Goal: Check status: Check status

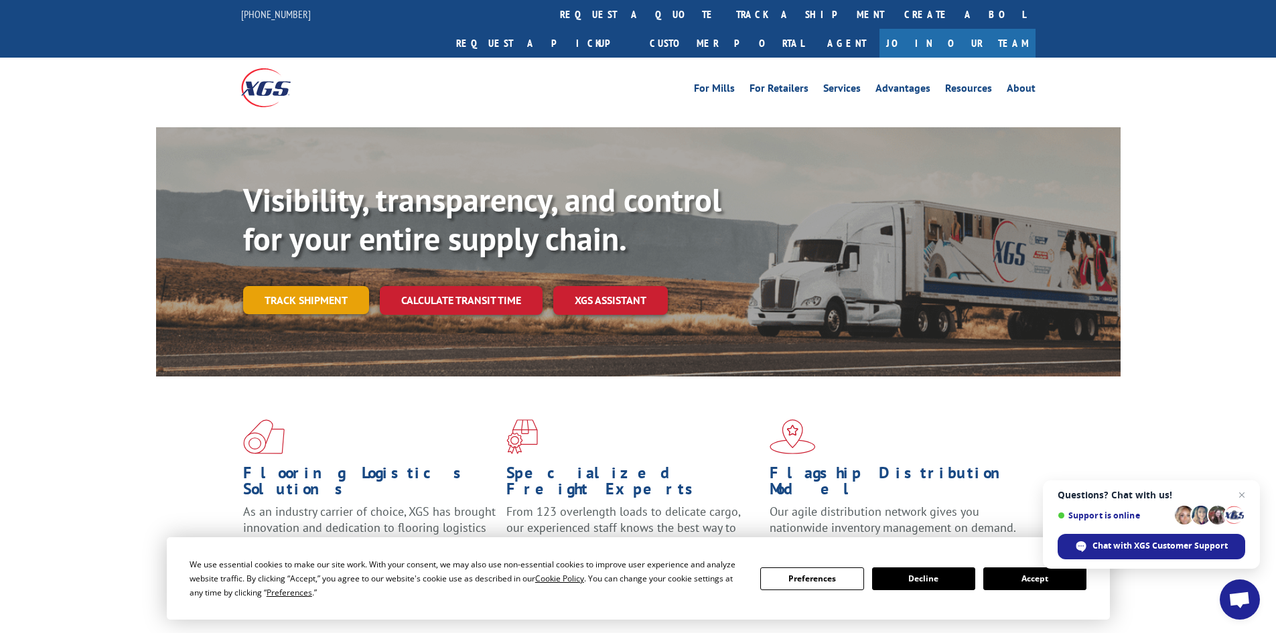
click at [306, 286] on link "Track shipment" at bounding box center [306, 300] width 126 height 28
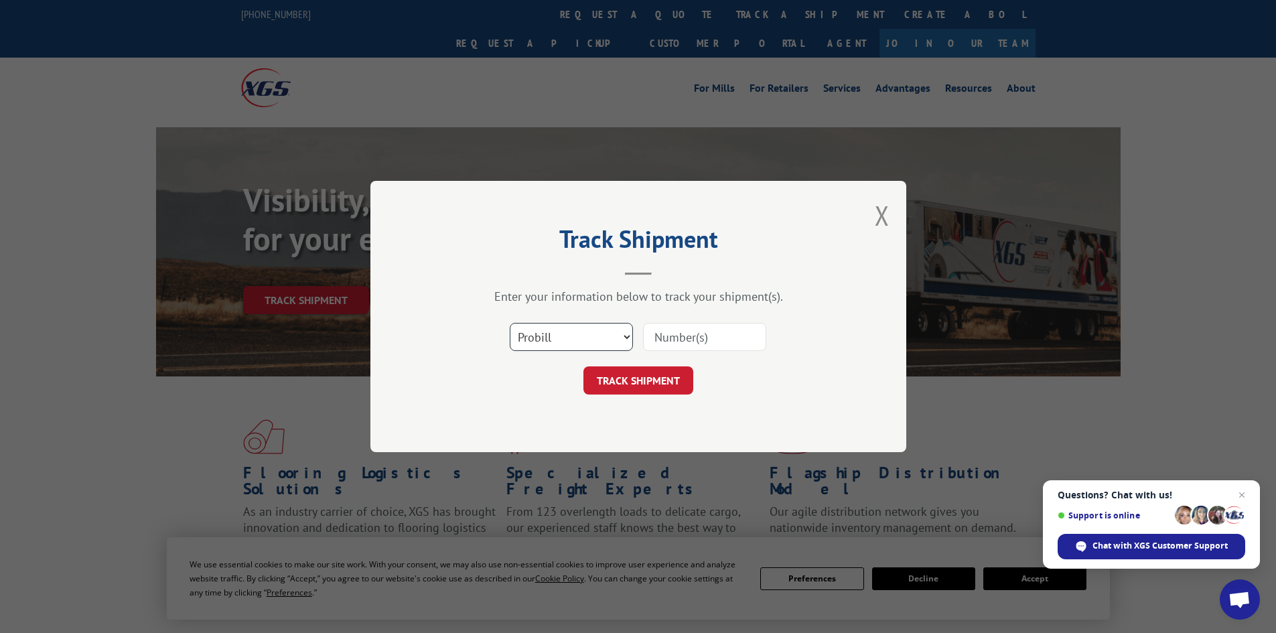
click at [618, 337] on select "Select category... Probill BOL PO" at bounding box center [571, 337] width 123 height 28
select select "bol"
click at [510, 323] on select "Select category... Probill BOL PO" at bounding box center [571, 337] width 123 height 28
click at [696, 330] on input at bounding box center [704, 337] width 123 height 28
type input "5092497"
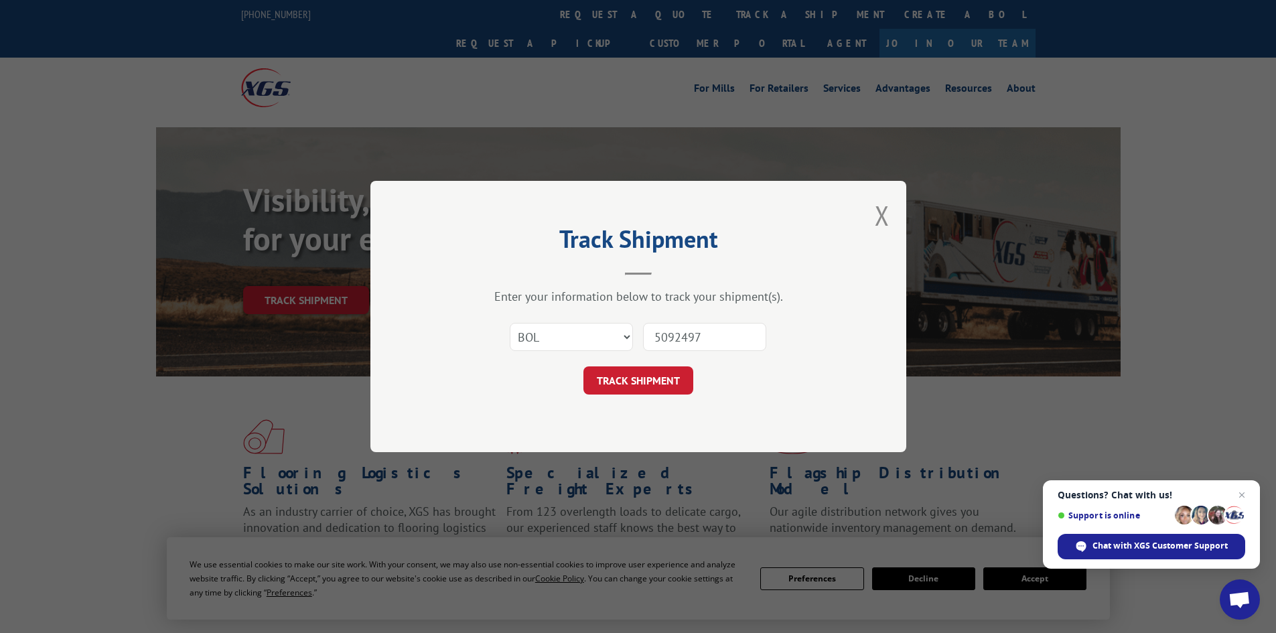
click at [583, 366] on button "TRACK SHIPMENT" at bounding box center [638, 380] width 110 height 28
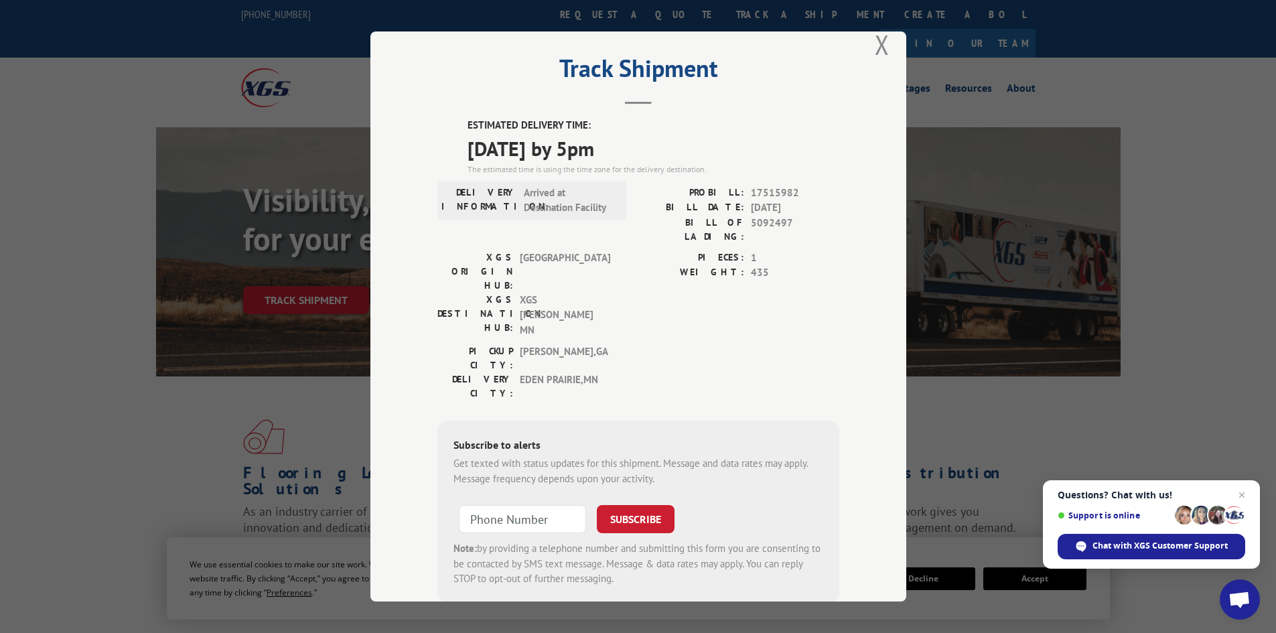
scroll to position [33, 0]
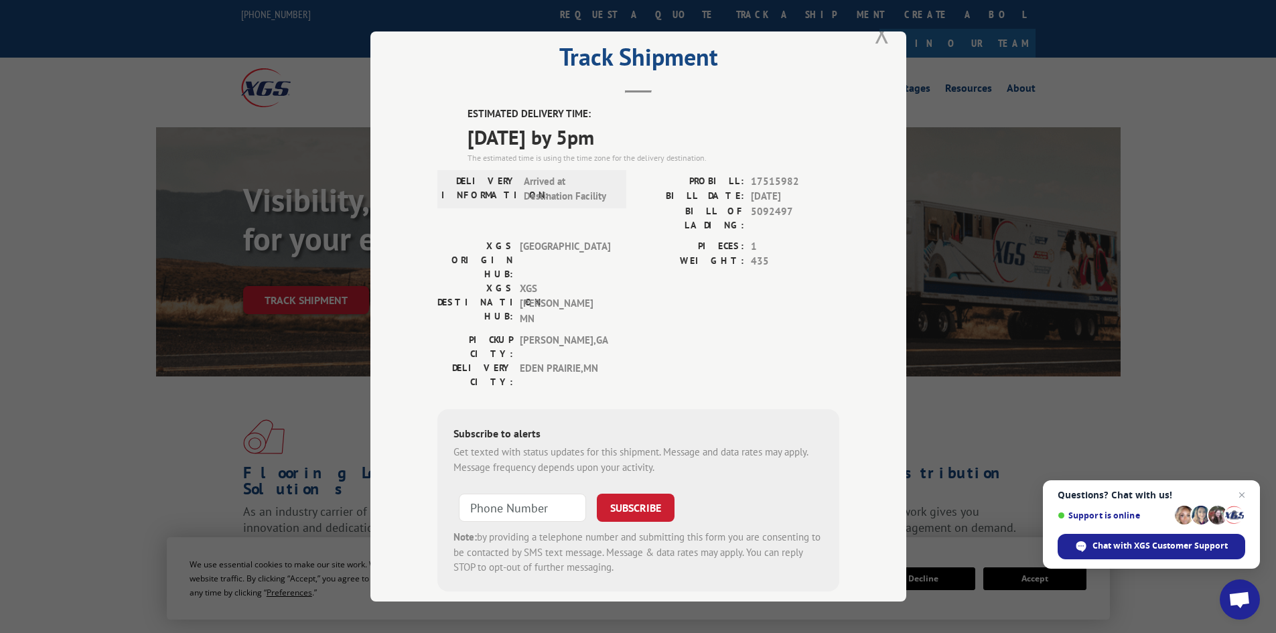
click at [875, 35] on button "Close modal" at bounding box center [882, 32] width 15 height 35
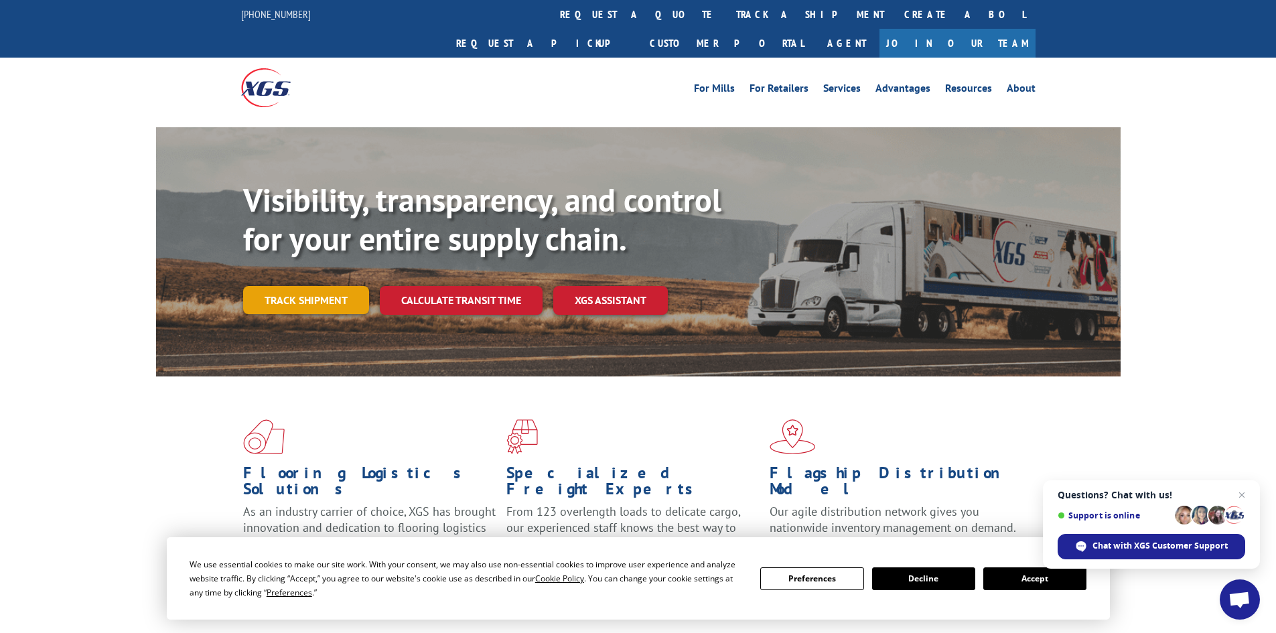
click at [297, 286] on link "Track shipment" at bounding box center [306, 300] width 126 height 28
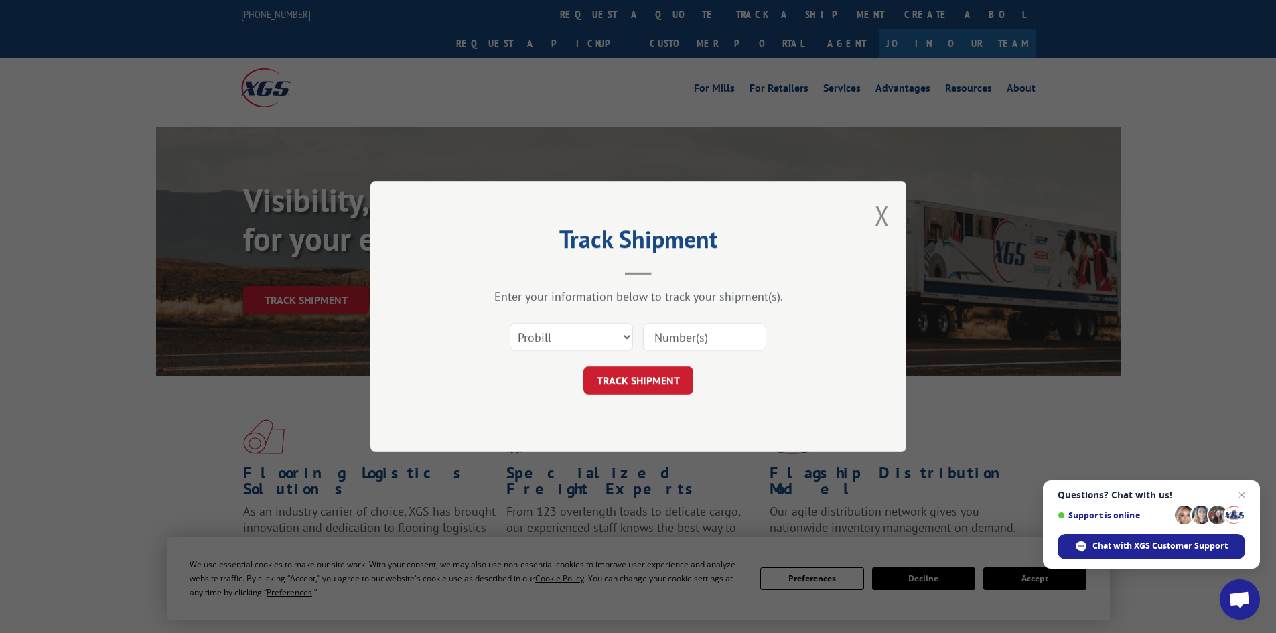
scroll to position [0, 0]
click at [621, 336] on select "Select category... Probill BOL PO" at bounding box center [571, 337] width 123 height 28
select select "bol"
click at [510, 323] on select "Select category... Probill BOL PO" at bounding box center [571, 337] width 123 height 28
click at [603, 388] on button "TRACK SHIPMENT" at bounding box center [638, 380] width 110 height 28
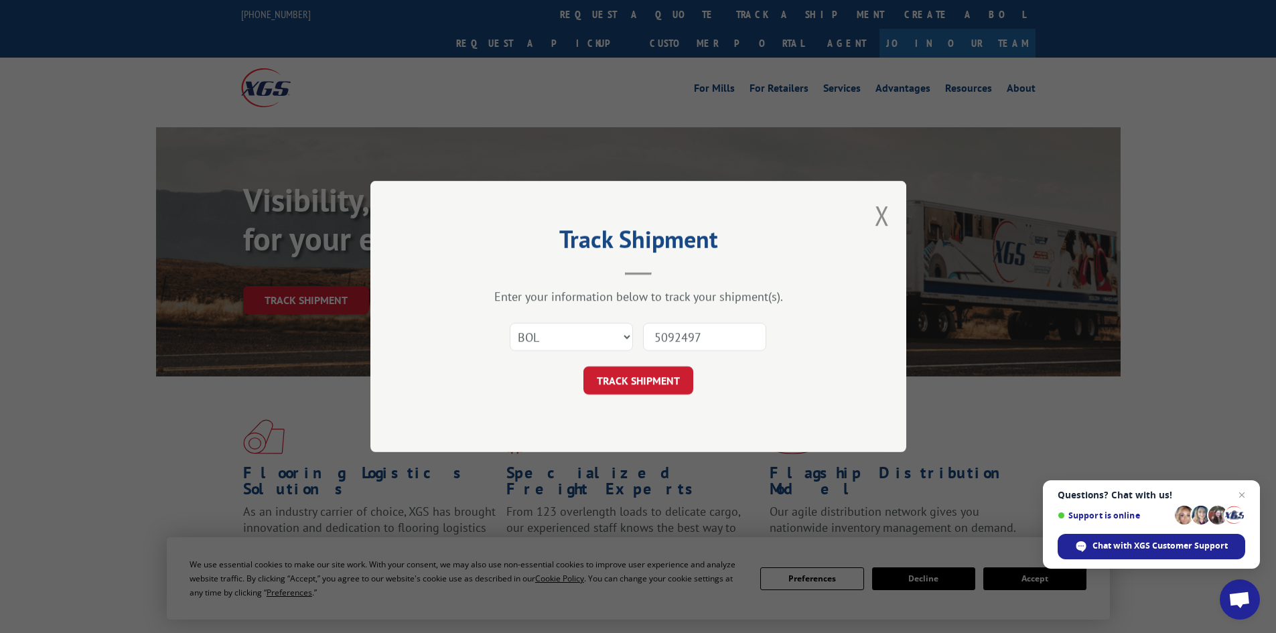
type input "5092497"
click at [583, 366] on button "TRACK SHIPMENT" at bounding box center [638, 380] width 110 height 28
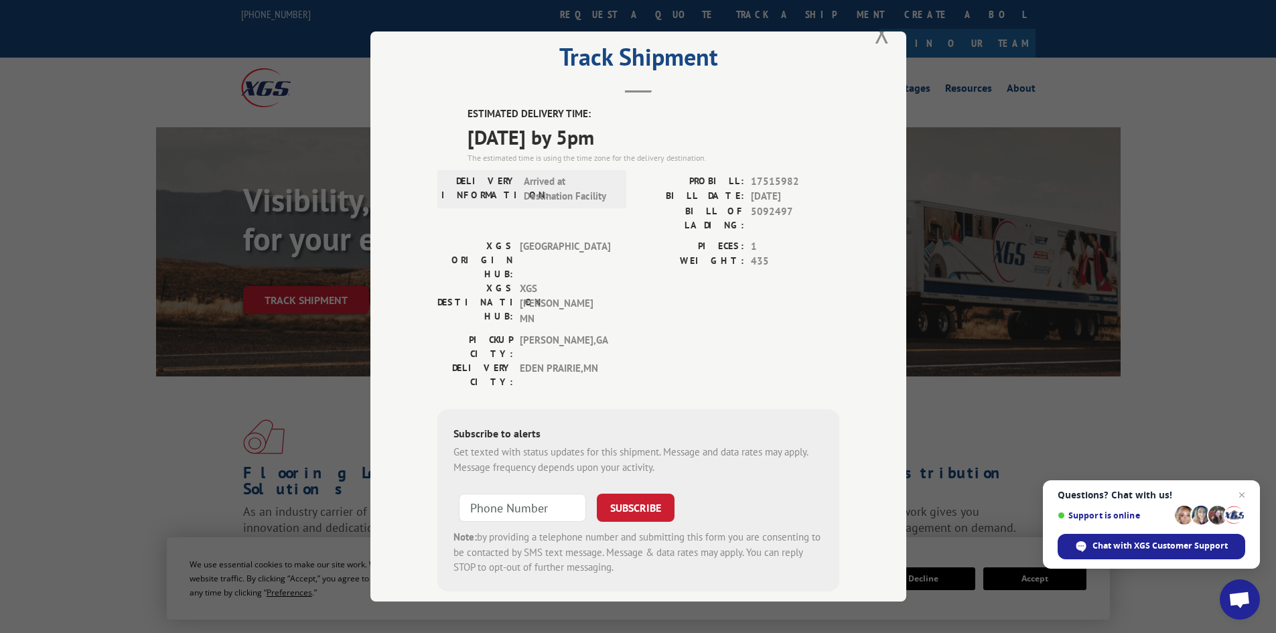
click at [1197, 382] on div "Track Shipment ESTIMATED DELIVERY TIME: [DATE] by 5pm The estimated time is usi…" at bounding box center [638, 316] width 1276 height 633
click at [1243, 494] on span "Open chat" at bounding box center [1241, 495] width 17 height 17
